Goal: Information Seeking & Learning: Learn about a topic

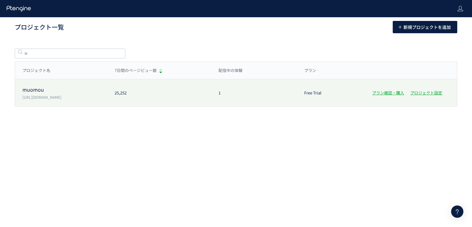
click at [66, 98] on p "[URL][DOMAIN_NAME]" at bounding box center [64, 96] width 85 height 5
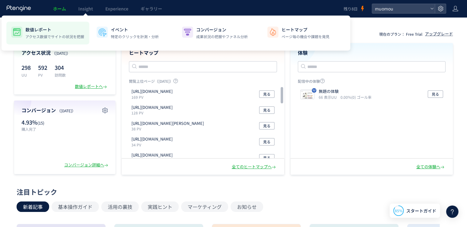
click at [57, 29] on p "数値レポート" at bounding box center [54, 29] width 59 height 6
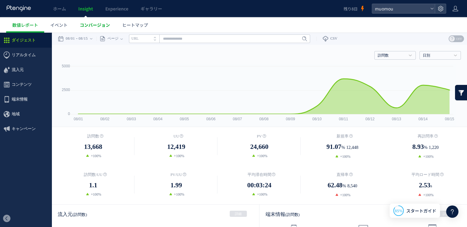
click at [86, 26] on span "コンバージョン" at bounding box center [95, 25] width 30 height 6
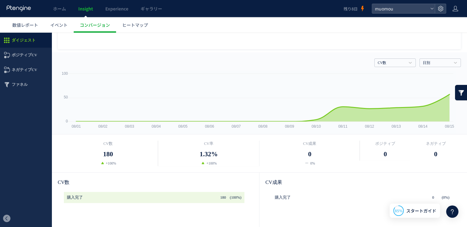
scroll to position [76, 0]
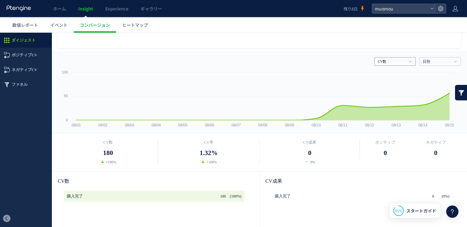
click at [398, 63] on link "CV数" at bounding box center [392, 62] width 28 height 6
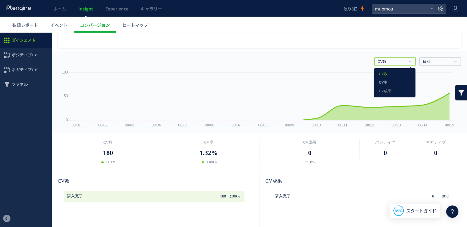
click at [395, 83] on link "CV率" at bounding box center [395, 83] width 32 height 8
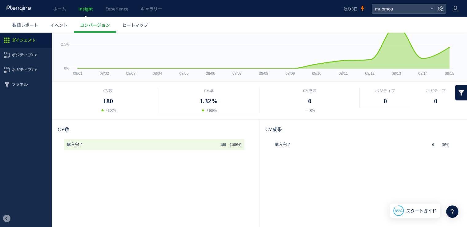
scroll to position [0, 0]
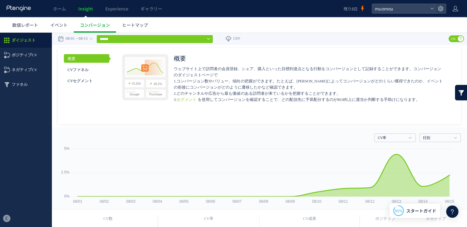
drag, startPoint x: 463, startPoint y: 103, endPoint x: 471, endPoint y: 84, distance: 20.4
click at [403, 138] on h4 "CV率" at bounding box center [394, 137] width 41 height 9
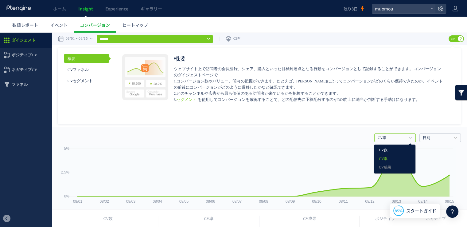
click at [398, 147] on link "CV数" at bounding box center [395, 150] width 32 height 8
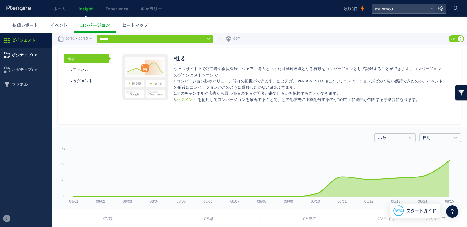
click at [32, 59] on span "ポジティブCV" at bounding box center [24, 55] width 25 height 15
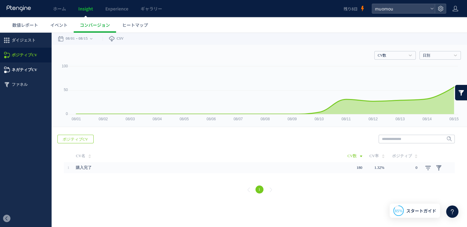
click at [32, 75] on span "ネガティブCV" at bounding box center [24, 69] width 25 height 15
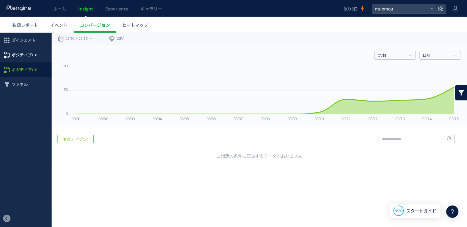
click at [35, 56] on span "ポジティブCV" at bounding box center [24, 55] width 25 height 15
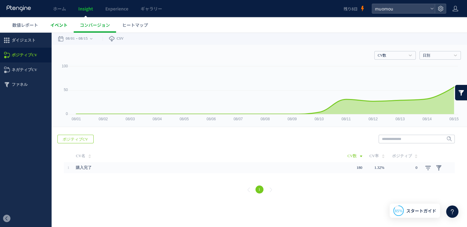
click at [68, 29] on link "イベント" at bounding box center [58, 24] width 29 height 15
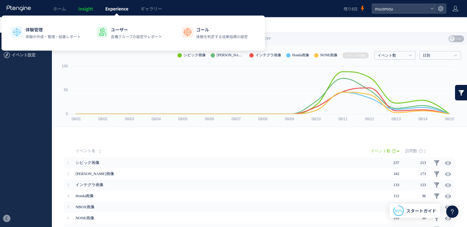
click at [113, 9] on span "Experience" at bounding box center [116, 9] width 23 height 6
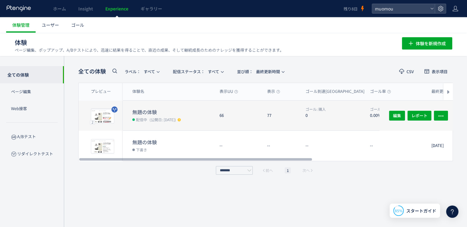
click at [153, 117] on span "(公開日: [DATE])" at bounding box center [163, 119] width 26 height 5
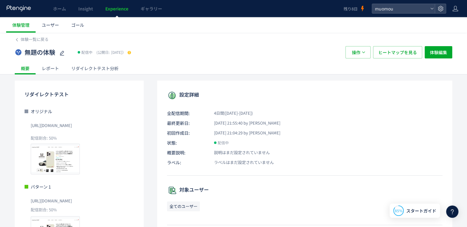
click at [57, 67] on div "レポート" at bounding box center [50, 68] width 29 height 12
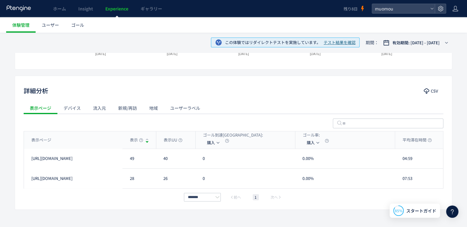
scroll to position [205, 0]
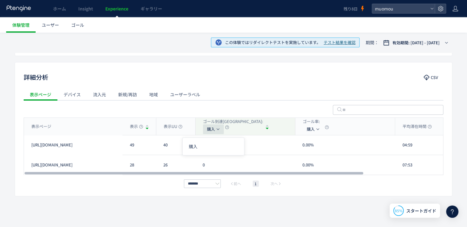
click at [219, 128] on icon "button" at bounding box center [218, 129] width 4 height 4
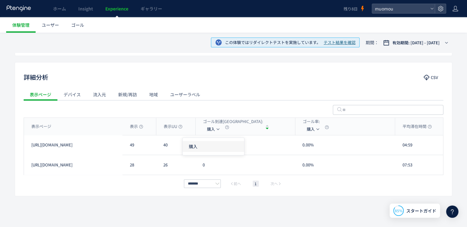
click at [216, 151] on li "購入" at bounding box center [213, 146] width 61 height 11
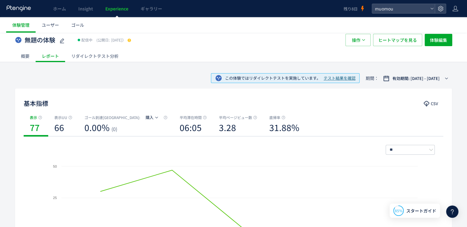
scroll to position [0, 0]
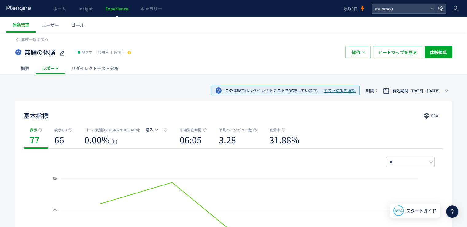
click at [93, 71] on div "リダイレクトテスト分析" at bounding box center [95, 68] width 60 height 12
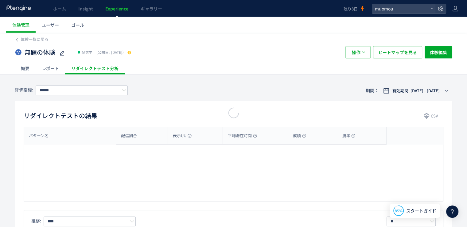
type input "**"
